Goal: Navigation & Orientation: Understand site structure

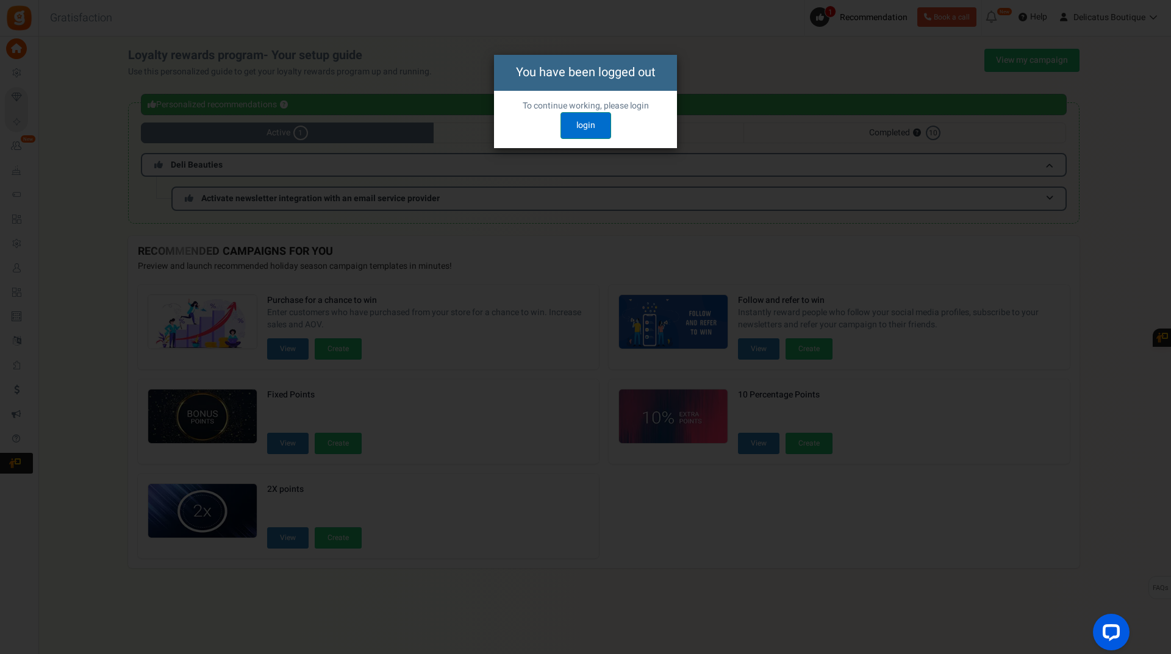
click at [593, 130] on link "login" at bounding box center [586, 125] width 51 height 27
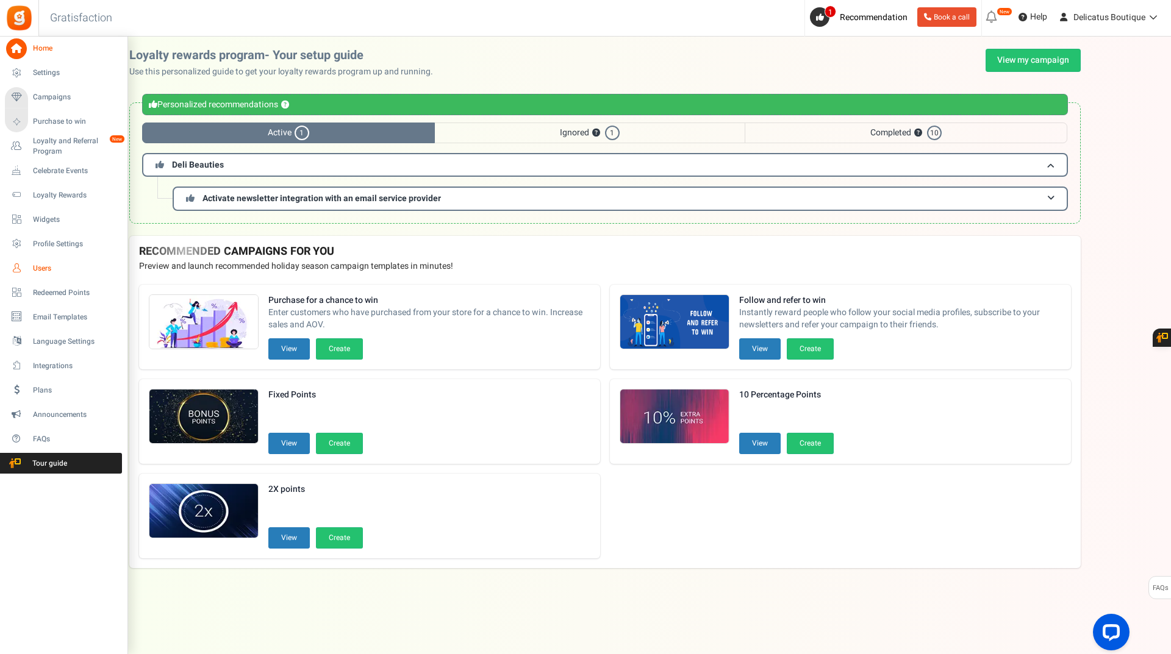
click at [49, 270] on span "Users" at bounding box center [75, 269] width 85 height 10
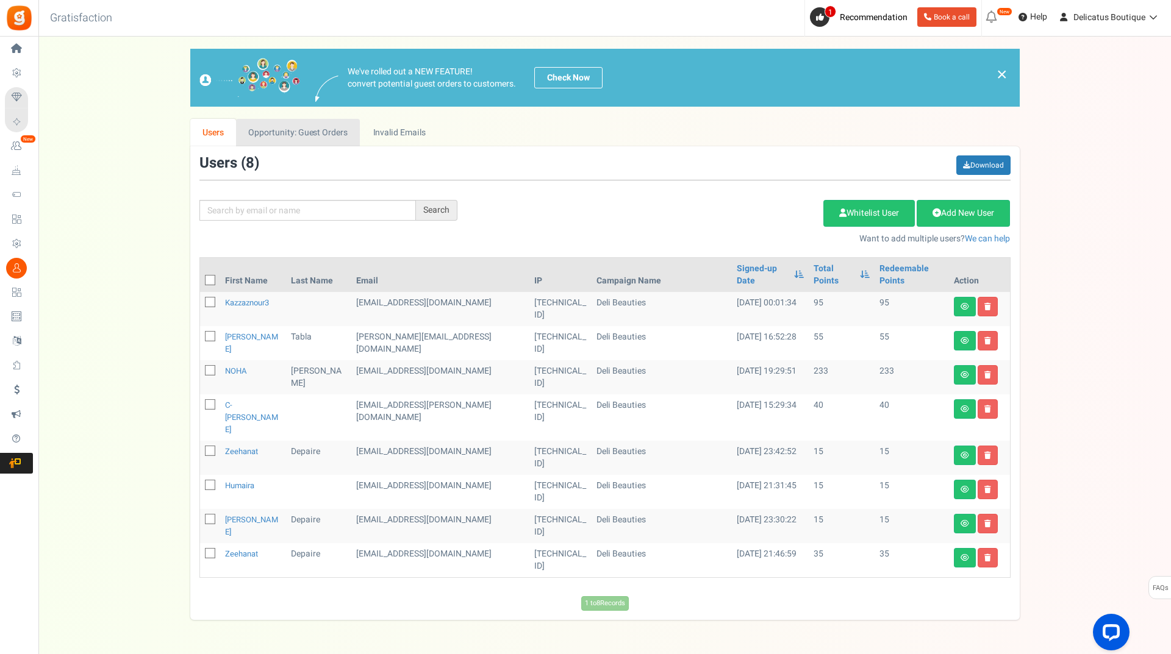
click at [304, 133] on link "Opportunity: Guest Orders" at bounding box center [298, 132] width 124 height 27
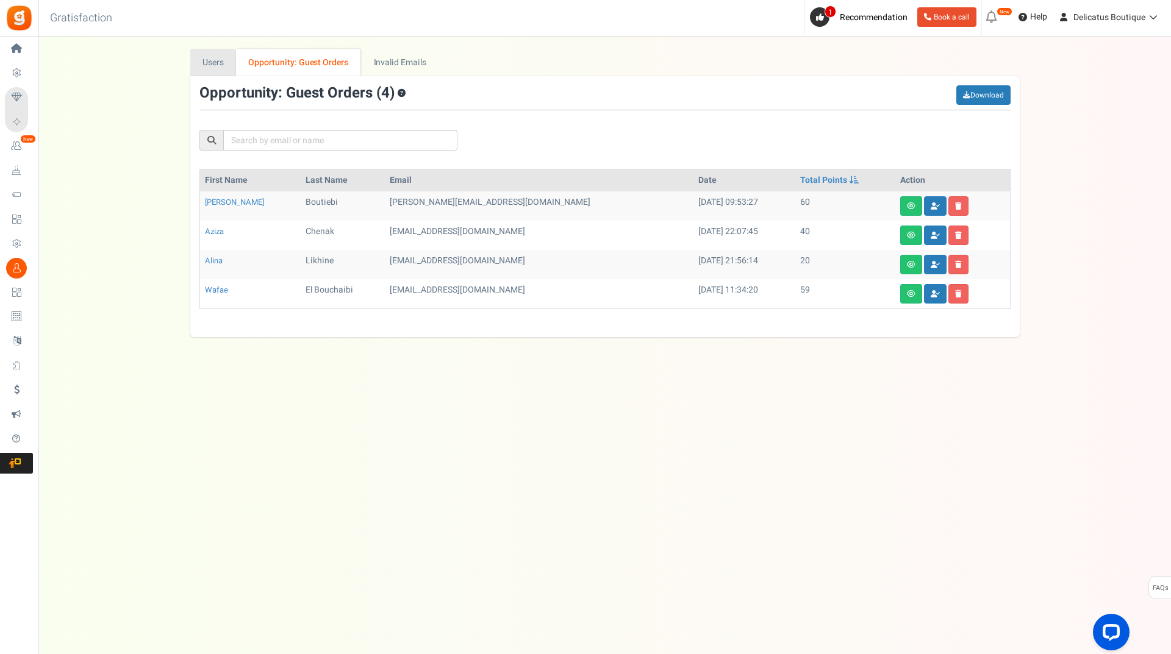
click at [221, 65] on link "Users" at bounding box center [213, 62] width 46 height 27
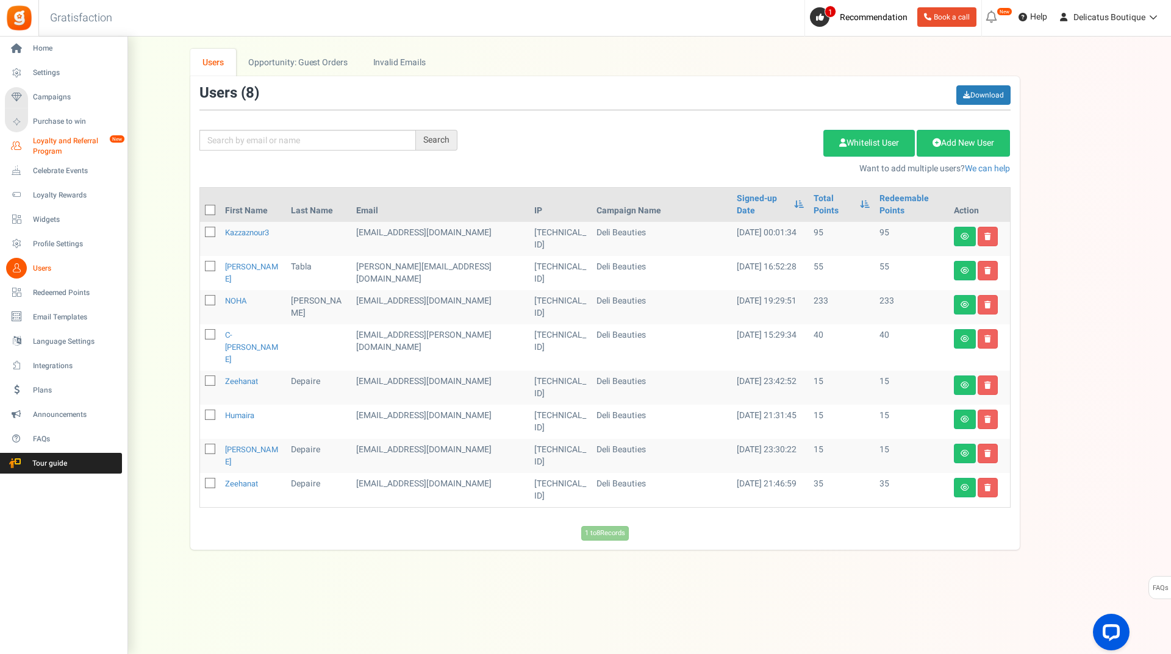
click at [56, 151] on span "Loyalty and Referral Program" at bounding box center [77, 146] width 89 height 21
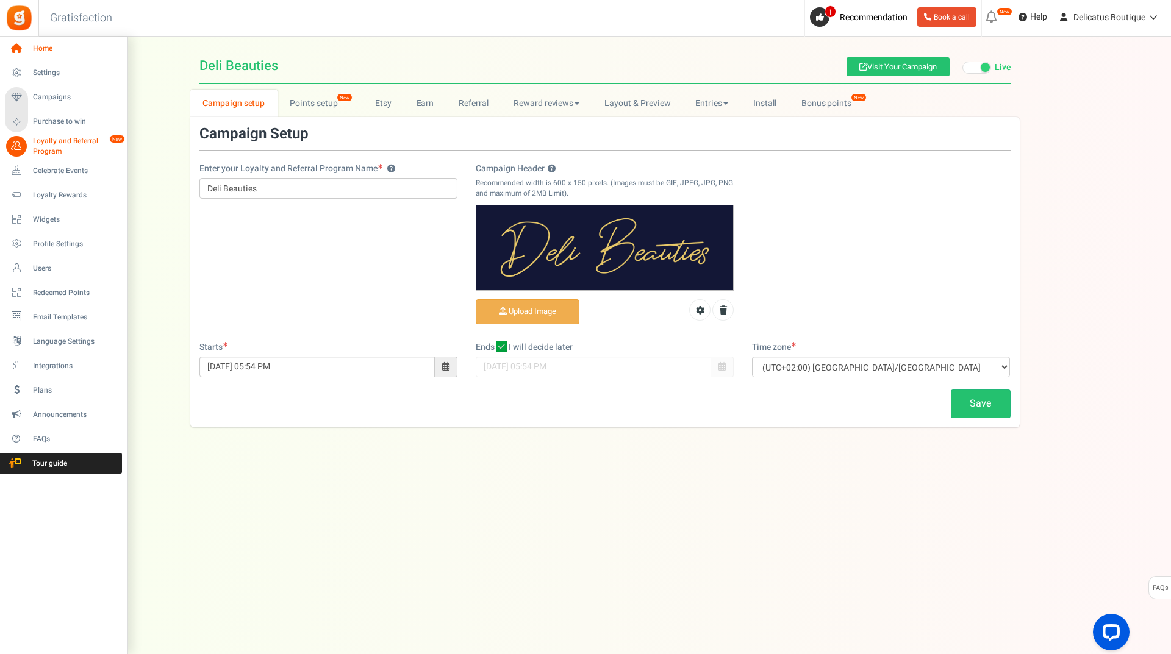
click at [50, 41] on link "Home" at bounding box center [63, 48] width 117 height 21
